Goal: Transaction & Acquisition: Purchase product/service

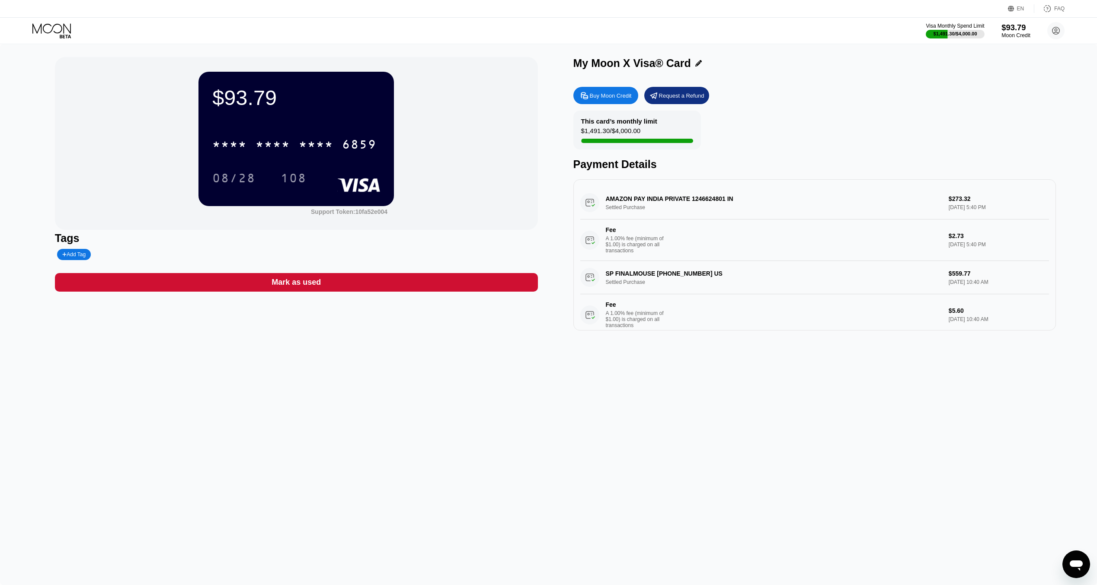
click at [1011, 32] on div "$93.79" at bounding box center [1015, 27] width 29 height 9
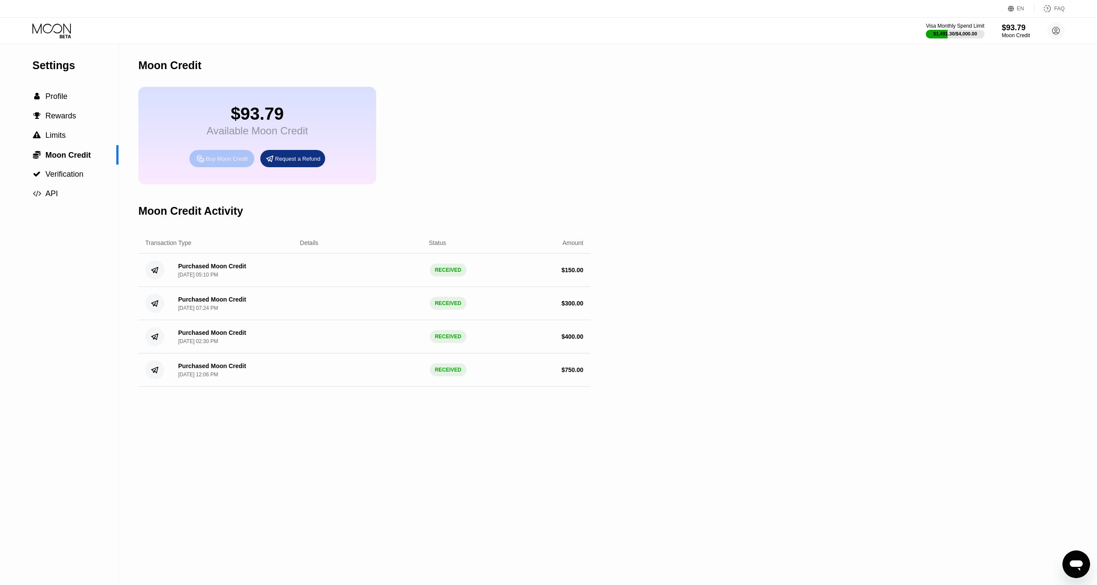
click at [225, 163] on div "Buy Moon Credit" at bounding box center [227, 158] width 42 height 7
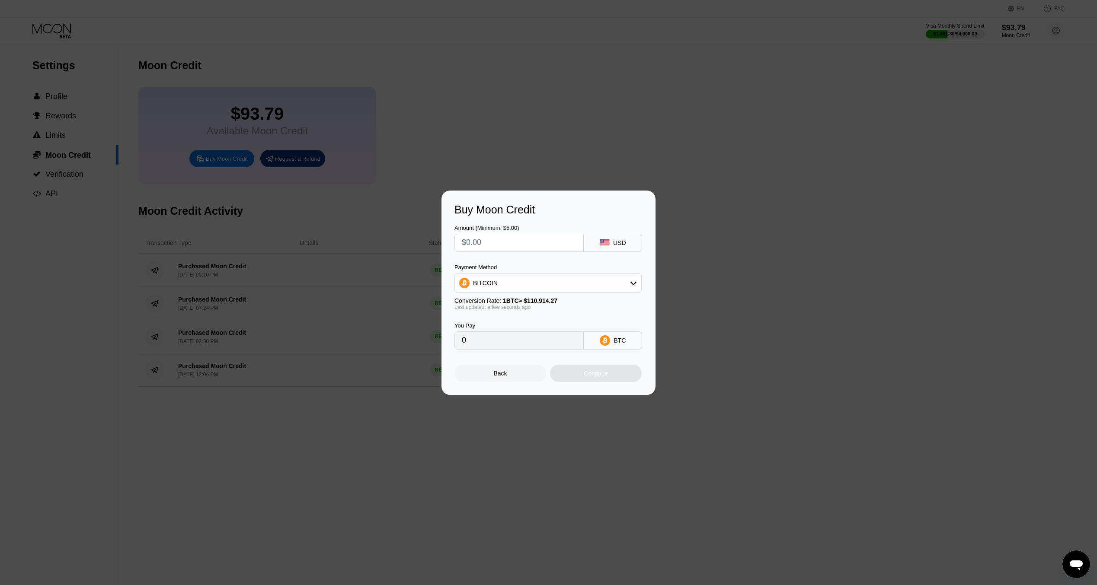
drag, startPoint x: 493, startPoint y: 237, endPoint x: 606, endPoint y: 246, distance: 112.7
click at [494, 237] on input "text" at bounding box center [519, 242] width 115 height 17
click at [595, 285] on div "BITCOIN" at bounding box center [548, 282] width 186 height 17
click at [536, 347] on div "USDC on Polygon" at bounding box center [553, 344] width 163 height 7
click at [491, 245] on input "text" at bounding box center [519, 242] width 115 height 17
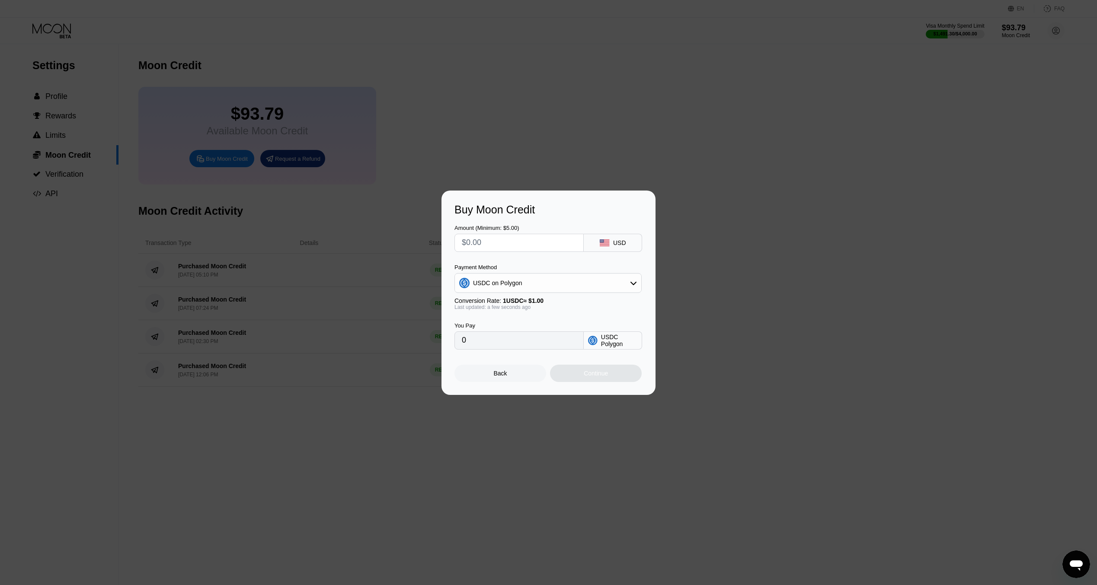
type input "$1"
type input "1.00000000"
type input "$10"
type input "10.00000000"
type input "$100"
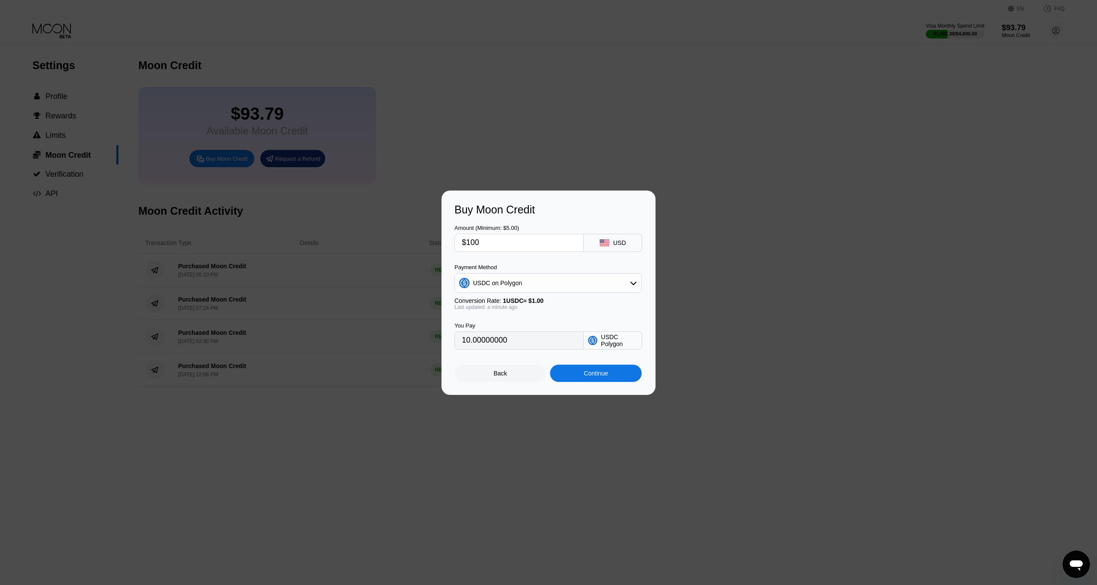
type input "100.00000000"
type input "$100"
click at [585, 373] on div "Continue" at bounding box center [596, 373] width 24 height 7
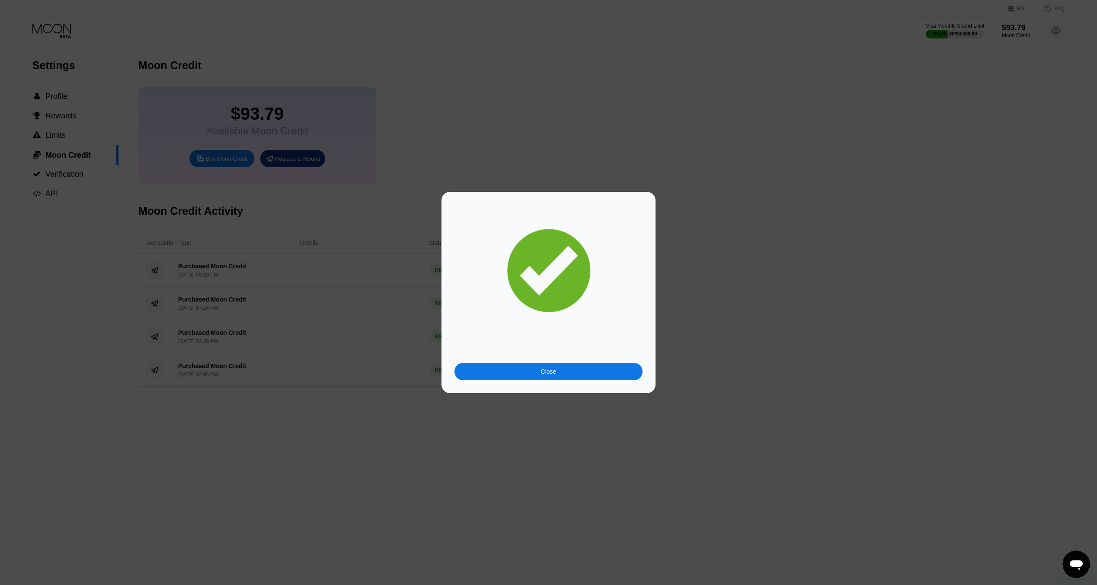
click at [598, 367] on div "Close" at bounding box center [548, 371] width 188 height 17
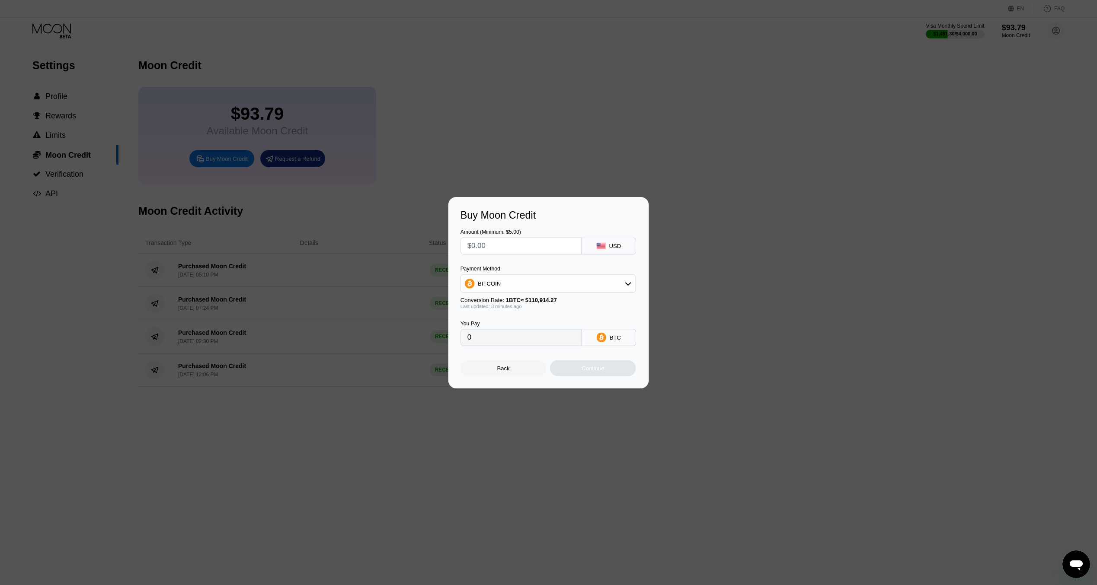
click at [594, 389] on div at bounding box center [551, 292] width 1103 height 585
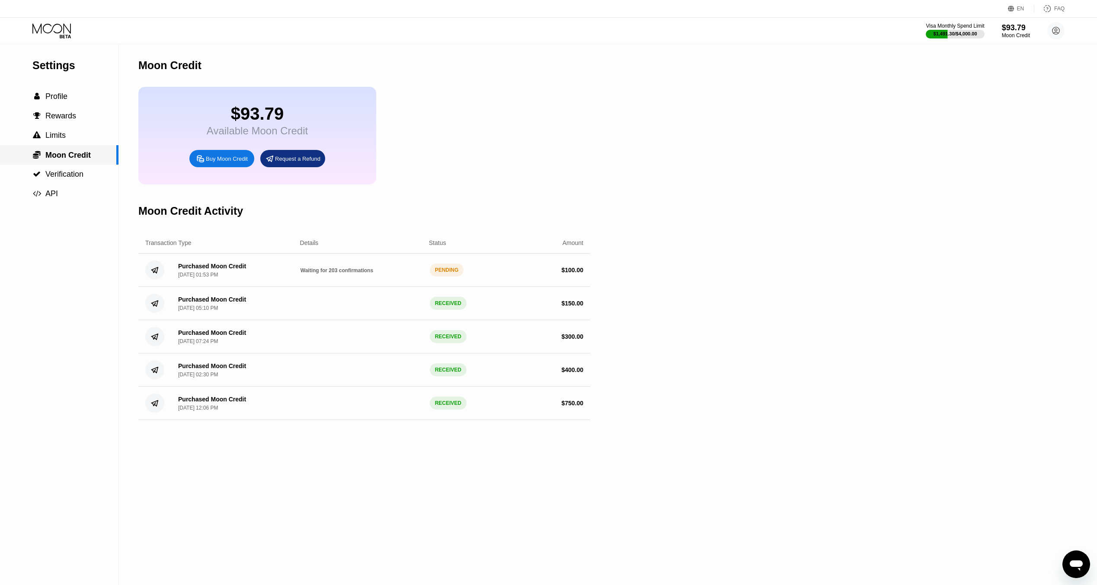
click at [95, 157] on div " Moon Credit" at bounding box center [58, 155] width 116 height 10
click at [93, 158] on div " Moon Credit" at bounding box center [58, 155] width 116 height 10
click at [66, 97] on span "Profile" at bounding box center [56, 96] width 22 height 9
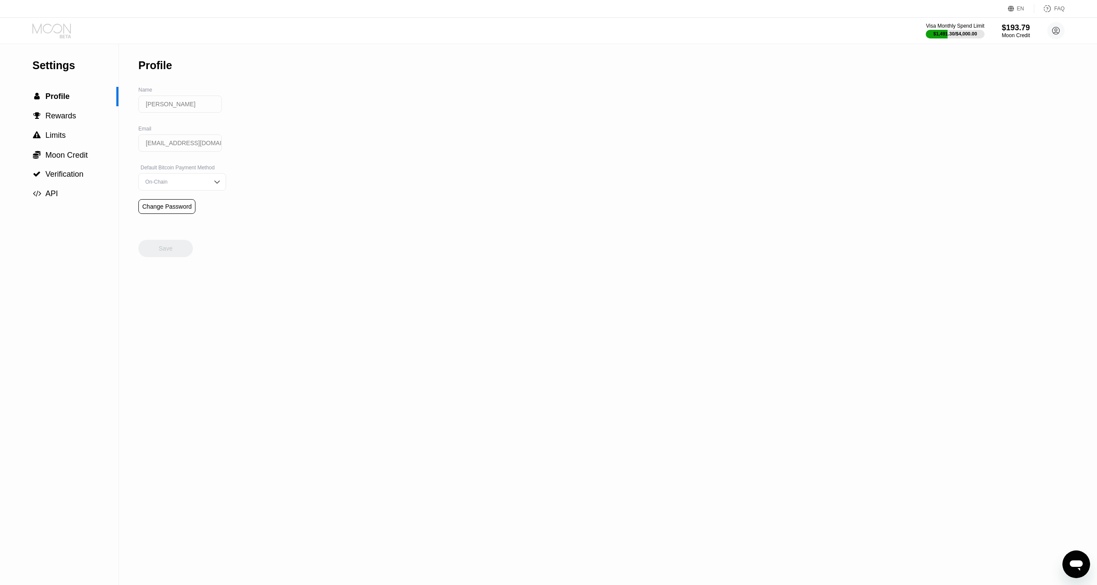
click at [62, 32] on icon at bounding box center [52, 30] width 40 height 15
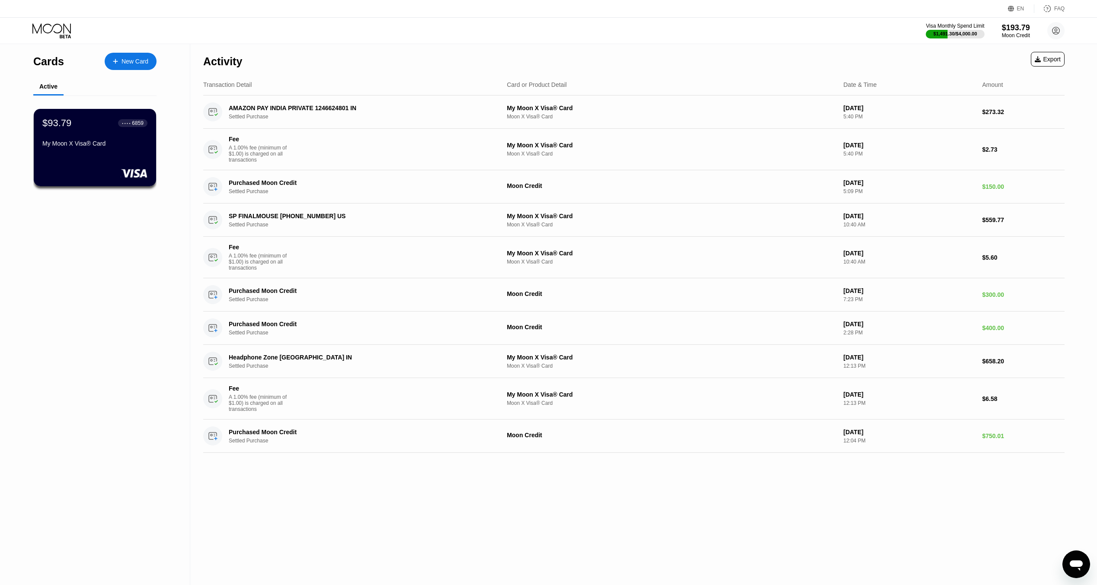
click at [66, 129] on div "$93.79" at bounding box center [56, 123] width 29 height 11
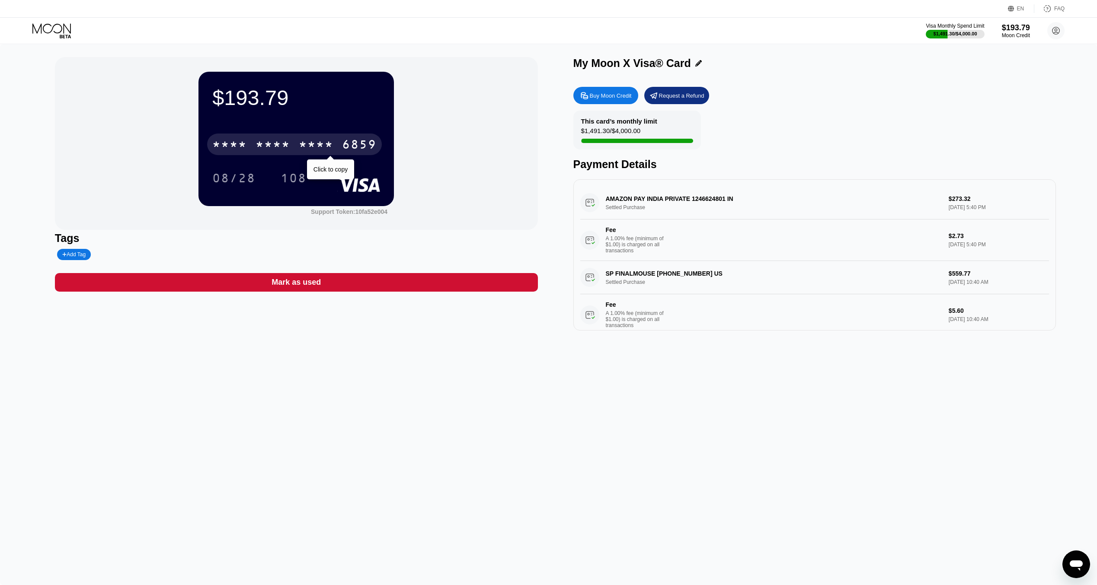
click at [325, 148] on div "* * * *" at bounding box center [316, 146] width 35 height 14
